Goal: Task Accomplishment & Management: Use online tool/utility

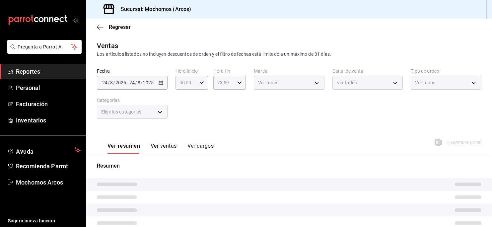
type input "05:00"
type input "05:57"
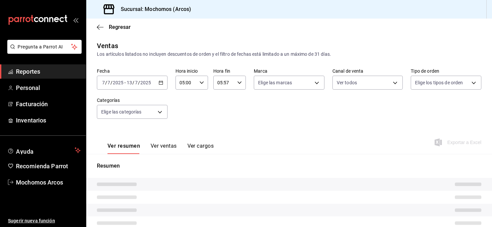
type input "PARROT,UBER_EATS,RAPPI,DIDI_FOOD,ONLINE"
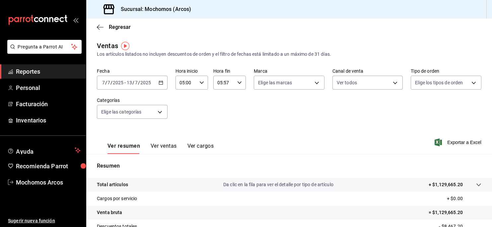
click at [160, 84] on icon "button" at bounding box center [161, 82] width 5 height 5
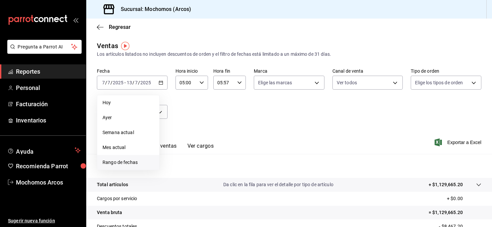
click at [119, 160] on span "Rango de fechas" at bounding box center [128, 162] width 51 height 7
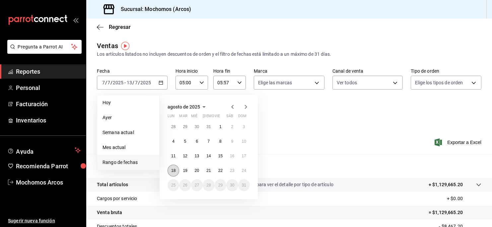
click at [176, 168] on button "18" at bounding box center [174, 171] width 12 height 12
click at [232, 172] on abbr "23" at bounding box center [232, 170] width 4 height 5
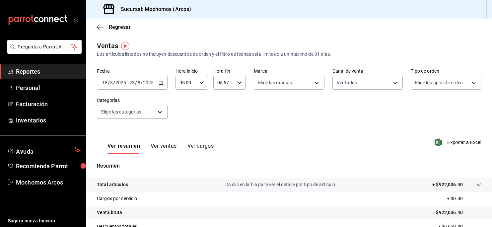
click at [237, 83] on icon "button" at bounding box center [239, 82] width 5 height 5
click at [221, 98] on span "05" at bounding box center [219, 99] width 5 height 5
click at [217, 139] on span "23" at bounding box center [219, 136] width 5 height 5
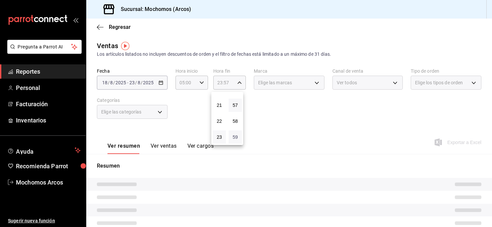
click at [233, 136] on span "59" at bounding box center [235, 136] width 5 height 5
type input "23:59"
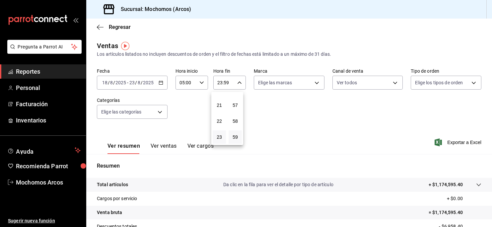
click at [305, 80] on div at bounding box center [246, 113] width 492 height 227
click at [305, 80] on body "Pregunta a Parrot AI Reportes Personal Facturación Inventarios Ayuda Recomienda…" at bounding box center [246, 113] width 492 height 227
click at [273, 111] on span "Ver todas" at bounding box center [279, 108] width 20 height 7
type input "dd36a3dd-8c35-4563-bc3a-0ae6137ce787"
checkbox input "true"
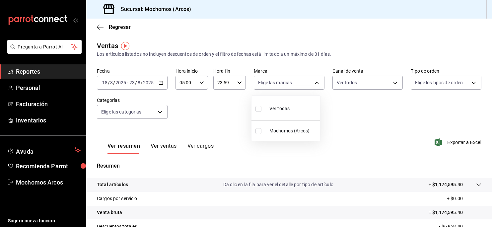
checkbox input "true"
click at [391, 79] on div at bounding box center [246, 113] width 492 height 227
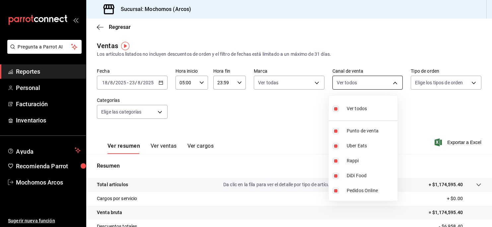
click at [387, 83] on body "Pregunta a Parrot AI Reportes Personal Facturación Inventarios Ayuda Recomienda…" at bounding box center [246, 113] width 492 height 227
click at [364, 105] on span "Ver todos" at bounding box center [357, 108] width 20 height 7
checkbox input "false"
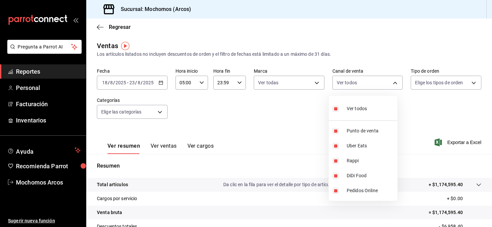
checkbox input "false"
click at [425, 84] on div at bounding box center [246, 113] width 492 height 227
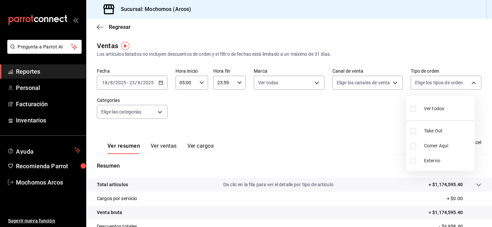
click at [425, 84] on body "Pregunta a Parrot AI Reportes Personal Facturación Inventarios Ayuda Recomienda…" at bounding box center [246, 113] width 492 height 227
click at [419, 110] on div "Ver todos" at bounding box center [427, 108] width 34 height 14
type input "c6b8ee8d-4955-4723-bae1-372b147e207b,27be71f3-ce18-4cfa-bd3b-e966efc6a73f,EXTER…"
checkbox input "true"
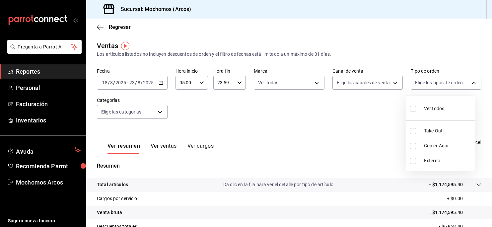
checkbox input "true"
click at [154, 112] on div at bounding box center [246, 113] width 492 height 227
click at [154, 112] on body "Pregunta a Parrot AI Reportes Personal Facturación Inventarios Ayuda Recomienda…" at bounding box center [246, 113] width 492 height 227
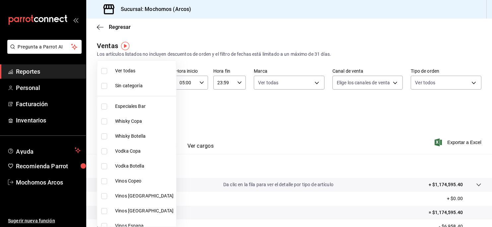
click at [141, 69] on span "Ver todas" at bounding box center [144, 70] width 58 height 7
type input "7597c5c0-c189-439a-a9b1-46cc8ee7ac78,78dcea9d-0226-4a72-8dbe-4ec0b47d6941,3e6ec…"
checkbox input "true"
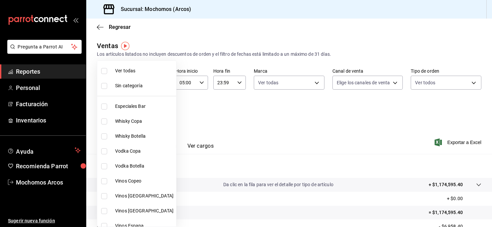
checkbox input "true"
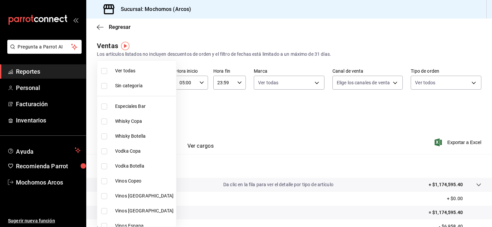
checkbox input "true"
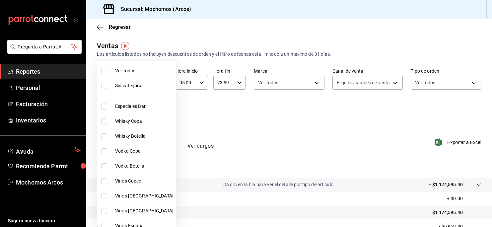
checkbox input "true"
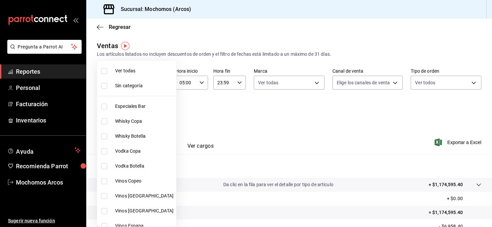
checkbox input "true"
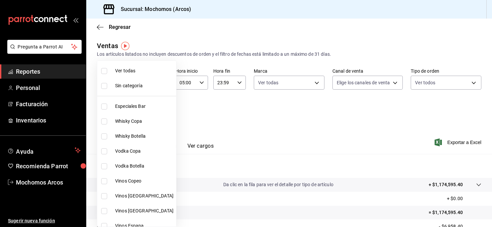
checkbox input "true"
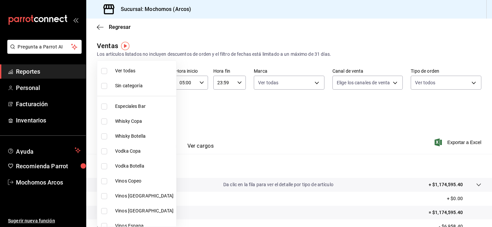
checkbox input "true"
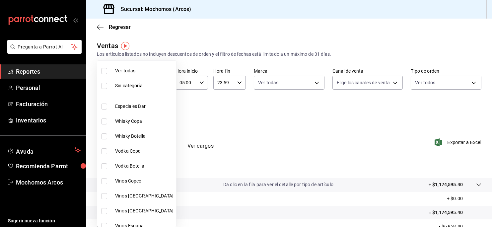
checkbox input "true"
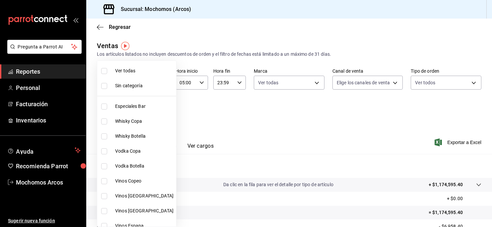
checkbox input "true"
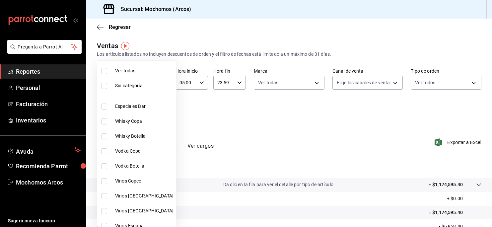
checkbox input "true"
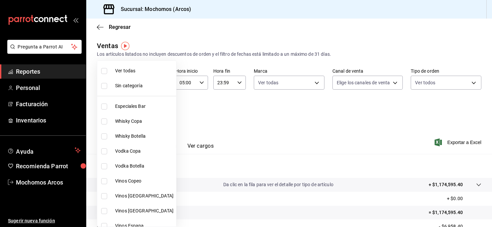
checkbox input "true"
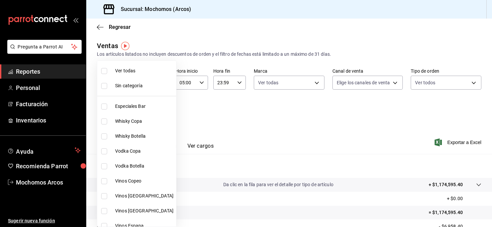
checkbox input "true"
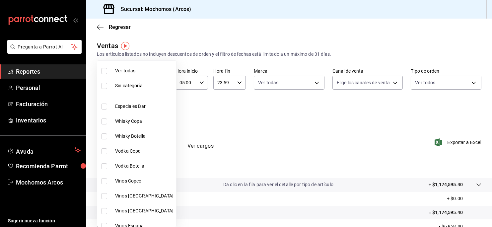
checkbox input "true"
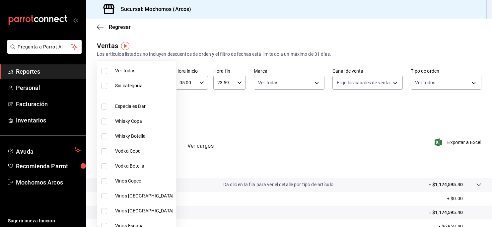
checkbox input "true"
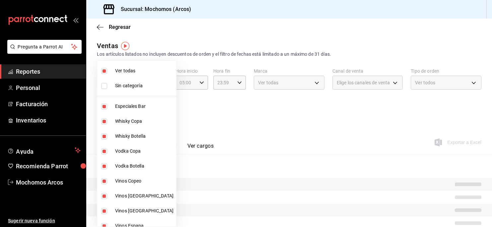
click at [328, 115] on div at bounding box center [246, 113] width 492 height 227
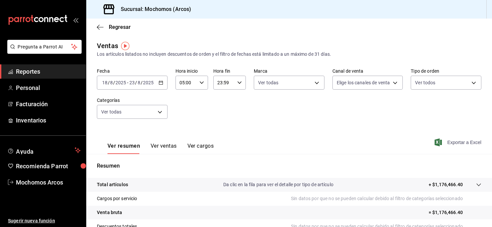
click at [454, 141] on span "Exportar a Excel" at bounding box center [458, 142] width 45 height 8
